Goal: Information Seeking & Learning: Learn about a topic

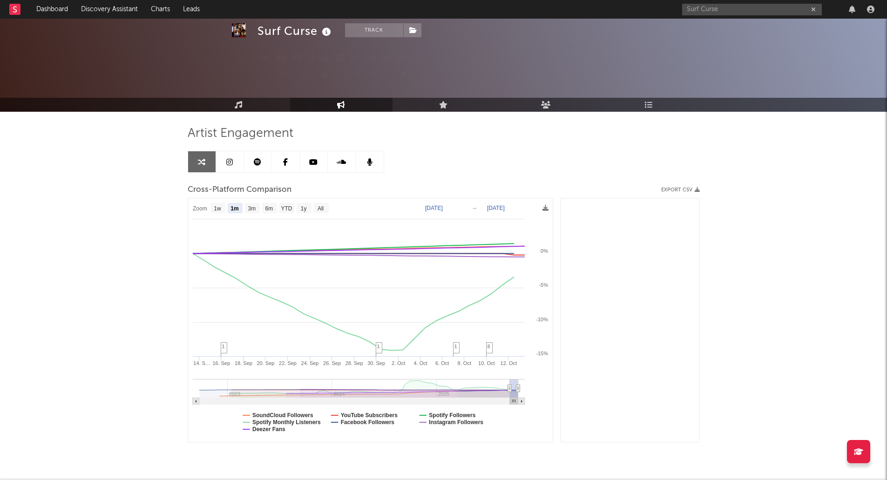
select select "1m"
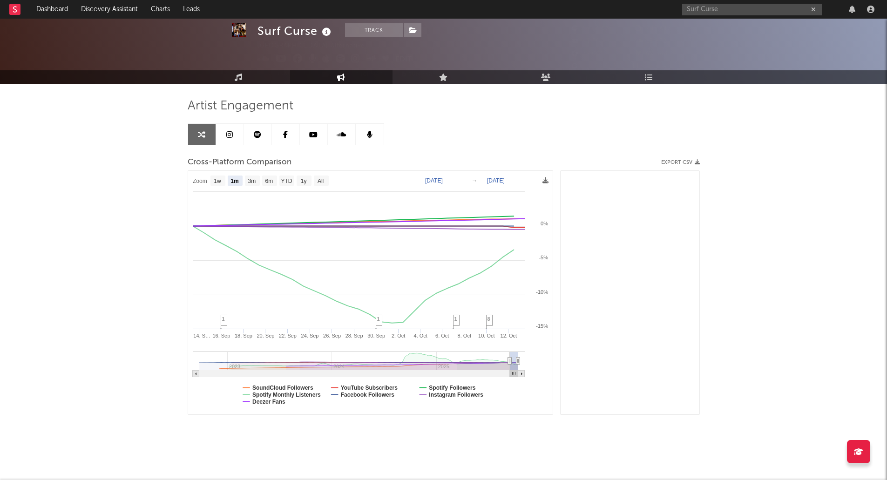
scroll to position [25057, 0]
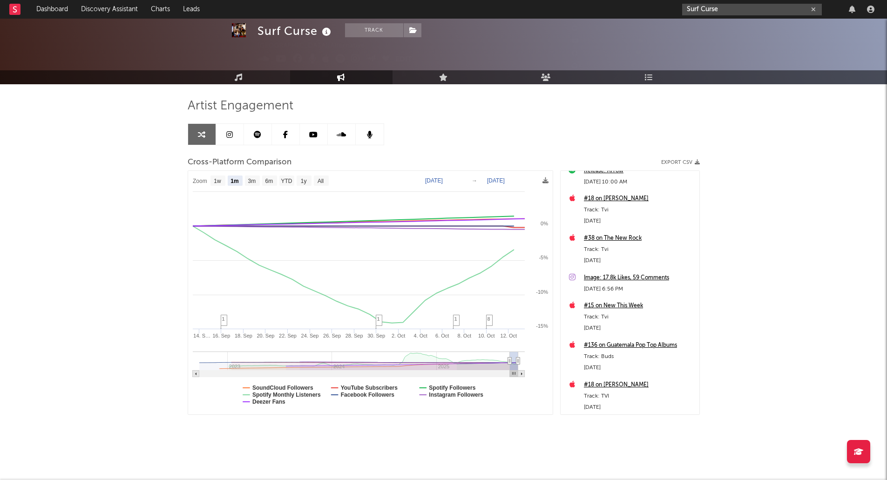
click at [729, 9] on input "Surf Curse" at bounding box center [752, 10] width 140 height 12
drag, startPoint x: 748, startPoint y: 8, endPoint x: 636, endPoint y: 13, distance: 112.3
click at [636, 13] on nav "Dashboard Discovery Assistant Charts Leads Surf CurseHoang" at bounding box center [443, 9] width 887 height 19
click at [745, 10] on input "[PERSON_NAME] Read" at bounding box center [752, 10] width 140 height 12
type input "[PERSON_NAME] Read"
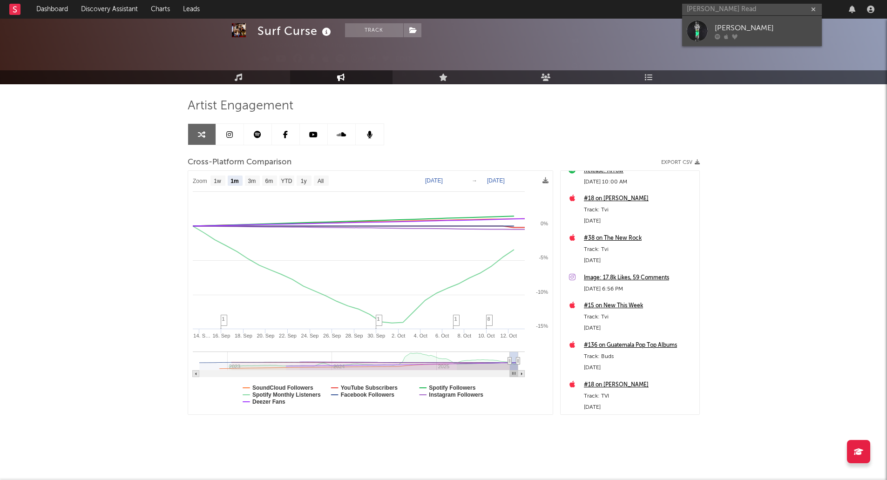
click at [744, 31] on div "[PERSON_NAME]" at bounding box center [766, 27] width 102 height 11
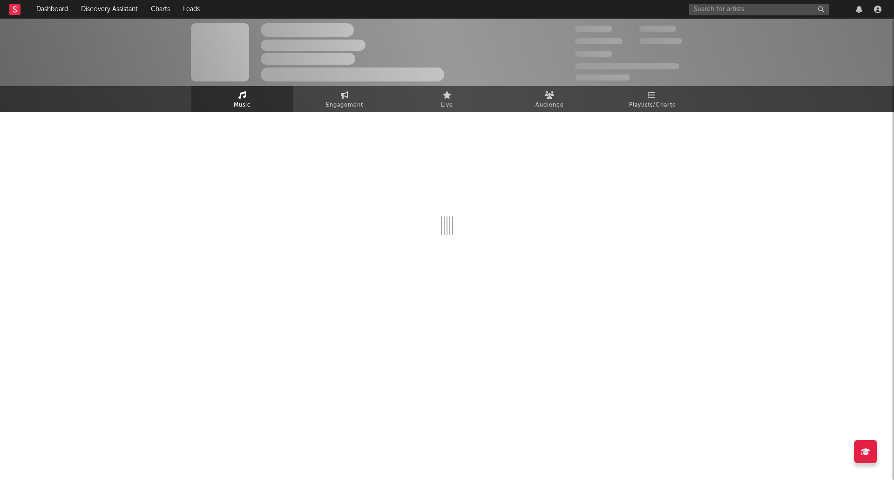
select select "1w"
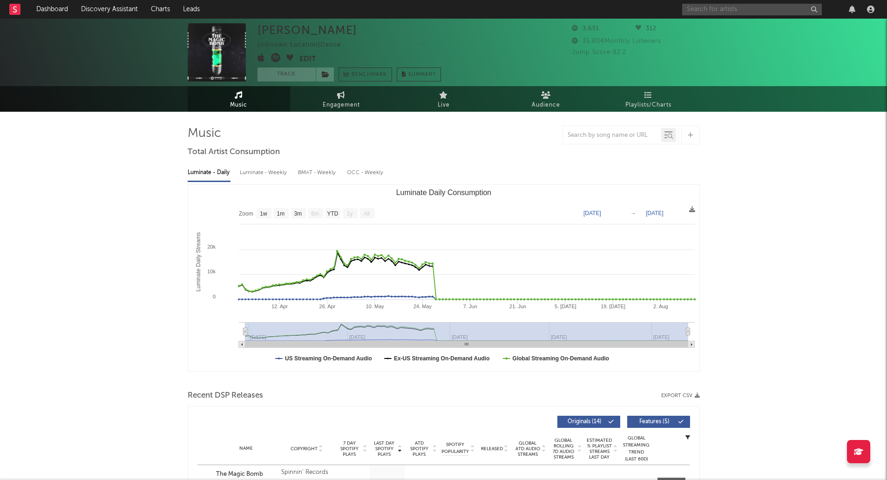
click at [771, 9] on input "text" at bounding box center [752, 10] width 140 height 12
drag, startPoint x: 748, startPoint y: 10, endPoint x: 660, endPoint y: 11, distance: 88.5
click at [660, 11] on nav "Dashboard Discovery Assistant Charts Leads Mimosa 2000" at bounding box center [443, 9] width 887 height 19
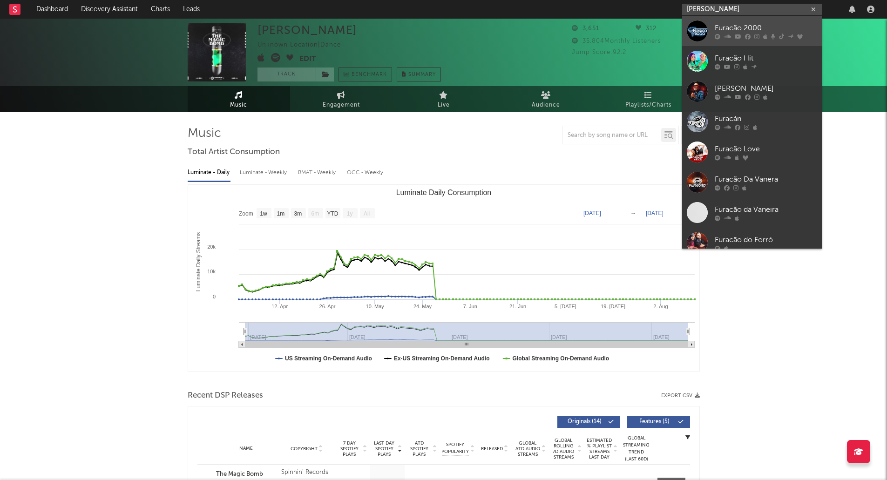
type input "[PERSON_NAME]"
click at [705, 28] on div at bounding box center [697, 30] width 21 height 21
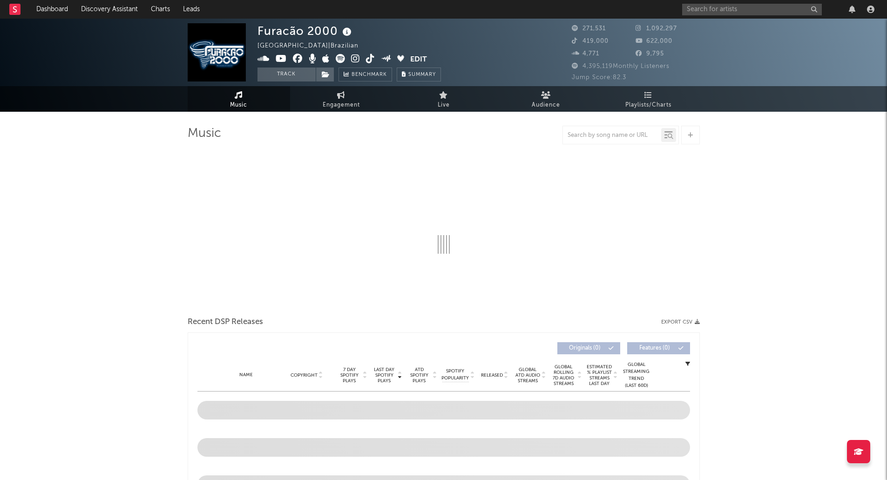
select select "6m"
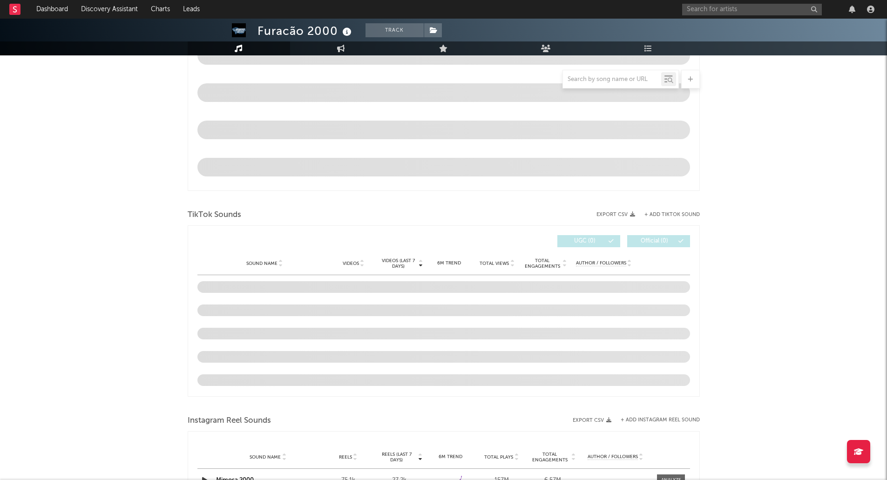
scroll to position [559, 0]
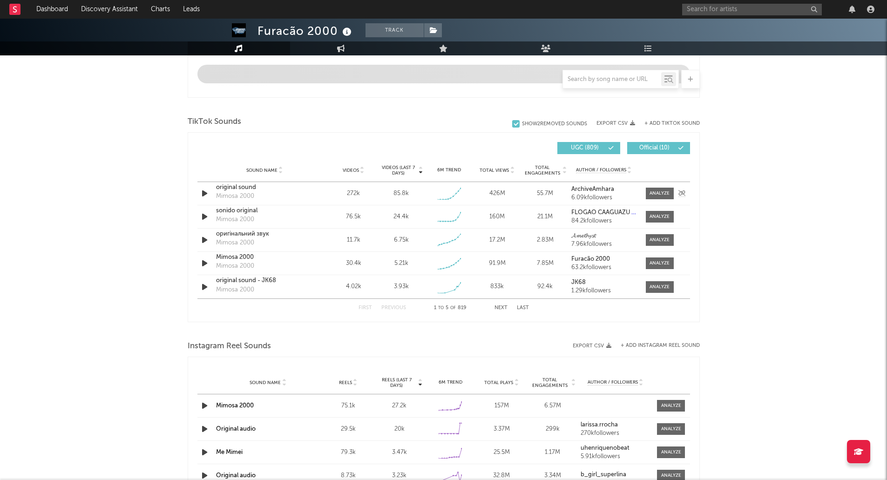
click at [239, 183] on div "Sound Name original sound Mimosa 2000 Videos 272k Videos (last 7 days) 85.8k We…" at bounding box center [443, 193] width 493 height 23
click at [240, 174] on div "Sound Name" at bounding box center [264, 170] width 97 height 7
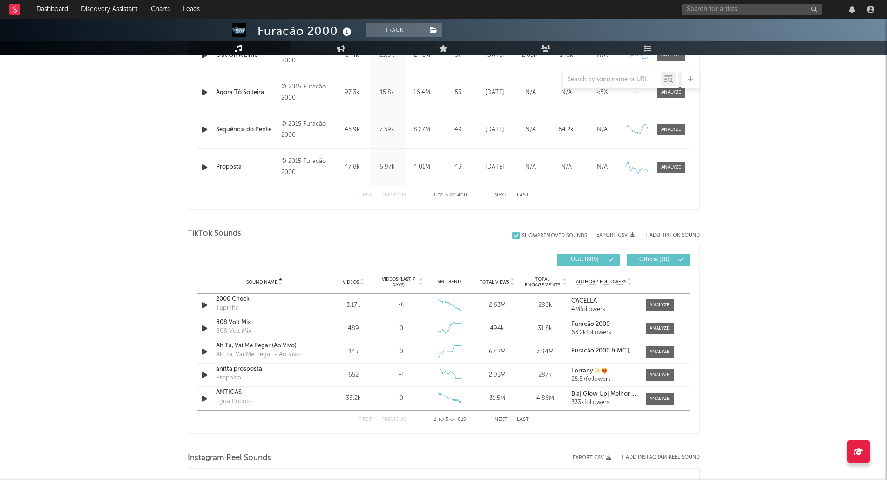
scroll to position [0, 0]
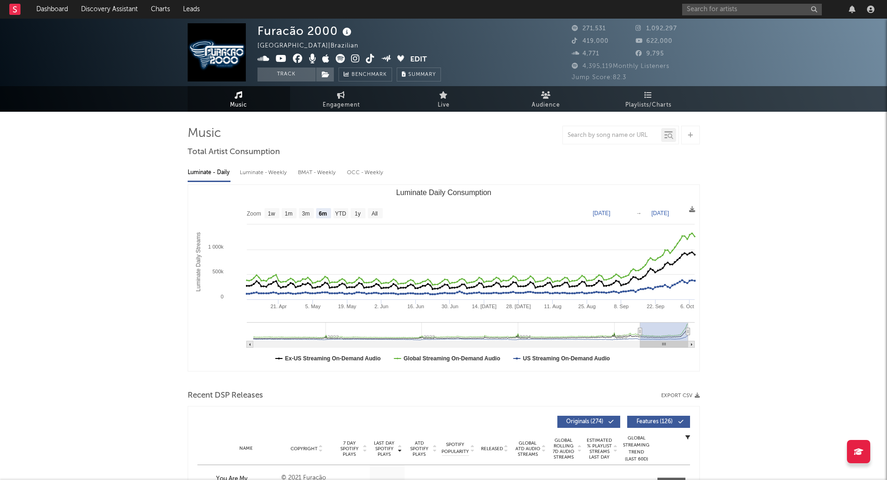
click at [249, 100] on link "Music" at bounding box center [239, 99] width 102 height 26
click at [333, 98] on link "Engagement" at bounding box center [341, 99] width 102 height 26
select select "1w"
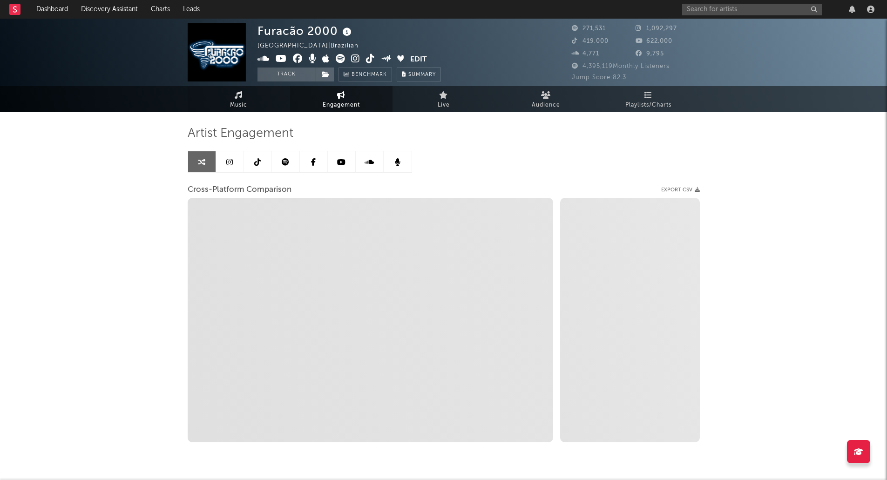
click at [234, 101] on span "Music" at bounding box center [238, 105] width 17 height 11
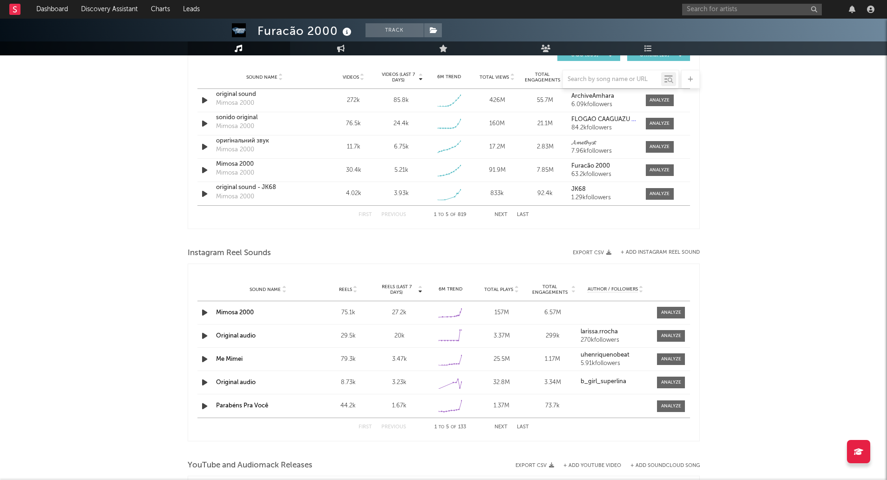
scroll to position [539, 0]
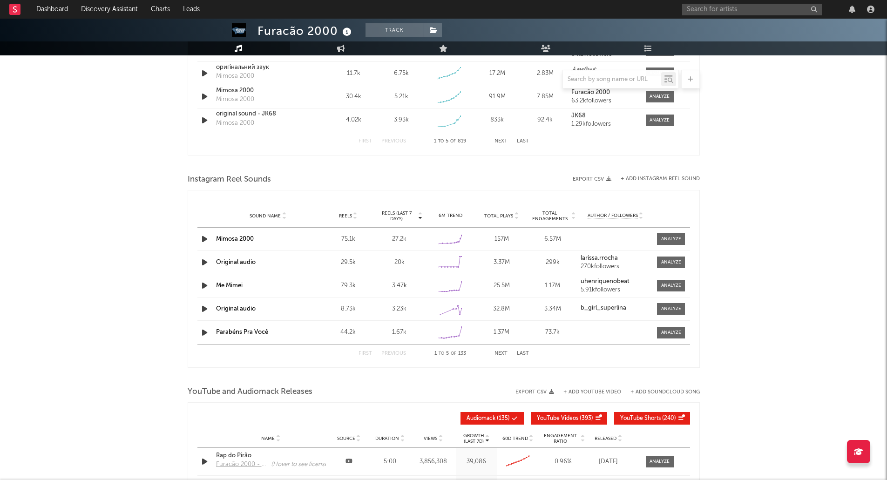
select select "6m"
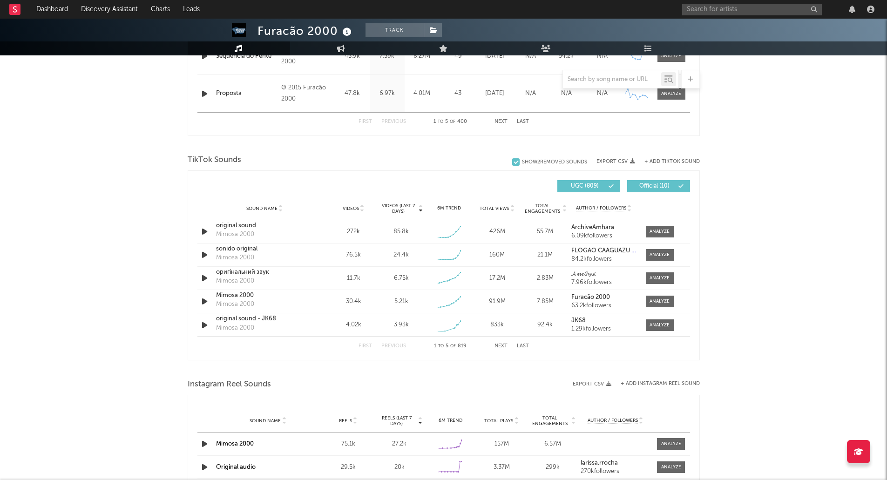
click at [115, 218] on div "Furacão 2000 Track [GEOGRAPHIC_DATA] | Brazilian Edit Track Benchmark Summary 2…" at bounding box center [443, 182] width 887 height 1407
click at [247, 226] on div "original sound" at bounding box center [264, 225] width 97 height 9
click at [664, 231] on div at bounding box center [660, 231] width 20 height 7
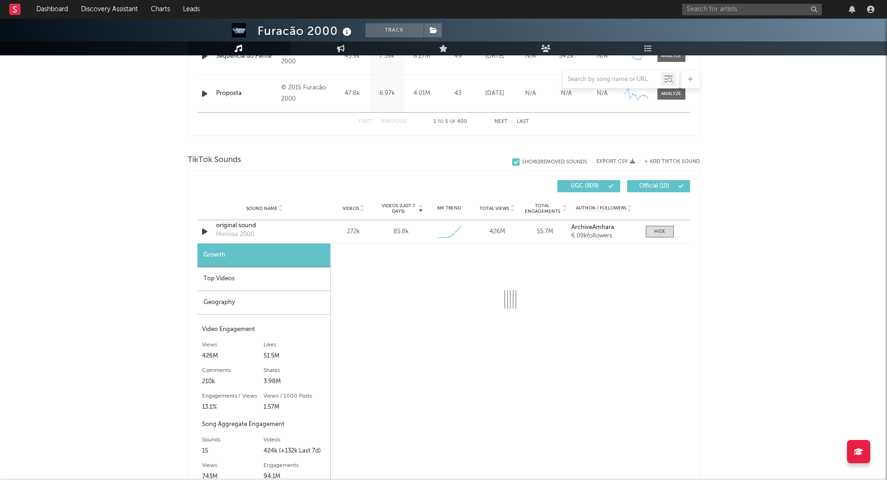
select select "1w"
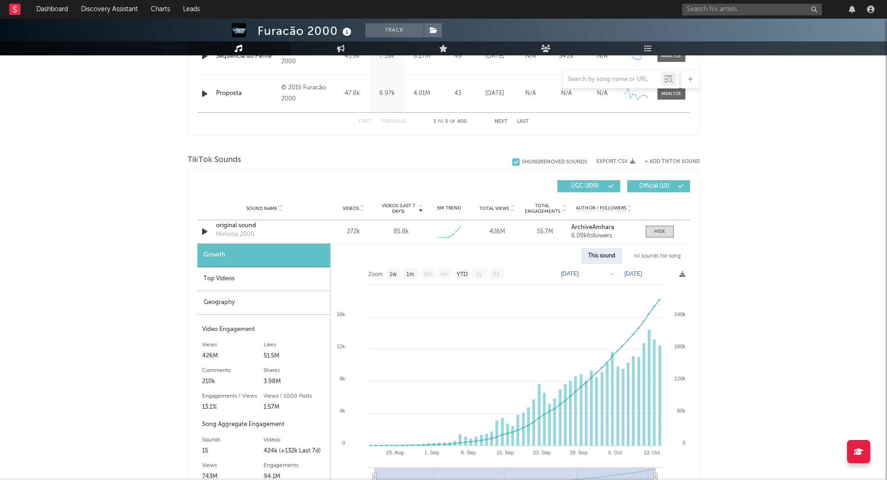
click at [222, 277] on div "Top Videos" at bounding box center [263, 279] width 133 height 24
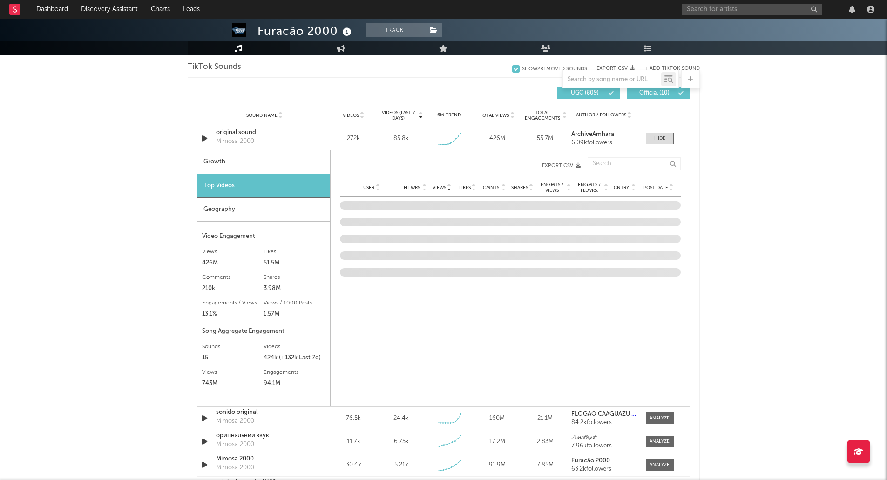
scroll to position [725, 0]
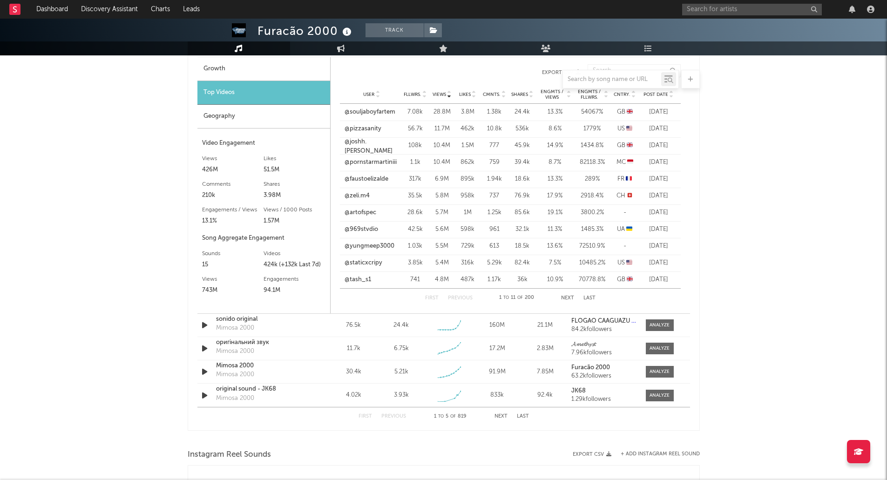
click at [742, 183] on div "Furacão 2000 Track [GEOGRAPHIC_DATA] | Brazilian Edit Track Benchmark Summary 2…" at bounding box center [443, 124] width 887 height 1663
click at [569, 298] on button "Next" at bounding box center [567, 298] width 13 height 5
click at [365, 212] on link "@[PERSON_NAME].[PERSON_NAME]" at bounding box center [371, 213] width 55 height 18
click at [458, 298] on button "Previous" at bounding box center [459, 298] width 25 height 5
click at [654, 96] on span "Post Date" at bounding box center [655, 95] width 25 height 6
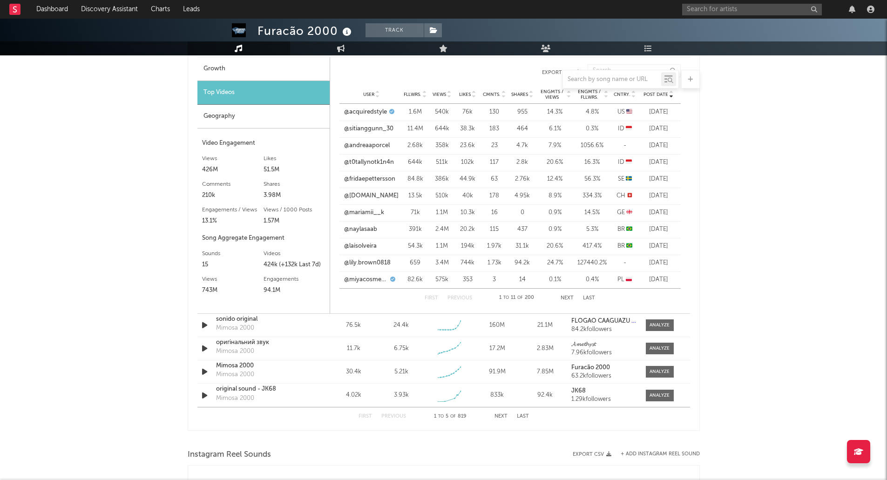
click at [567, 298] on button "Next" at bounding box center [567, 298] width 13 height 5
click at [367, 144] on link "@[GEOGRAPHIC_DATA]" at bounding box center [371, 145] width 55 height 9
